Goal: Go to known website: Access a specific website the user already knows

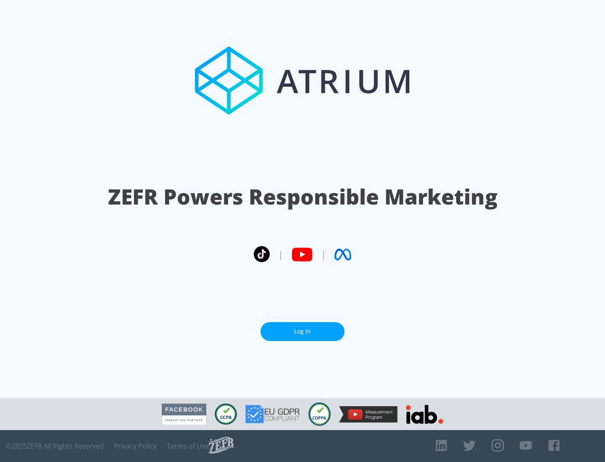
click at [303, 332] on link "Log In" at bounding box center [303, 331] width 84 height 19
